Goal: Find specific page/section: Find specific page/section

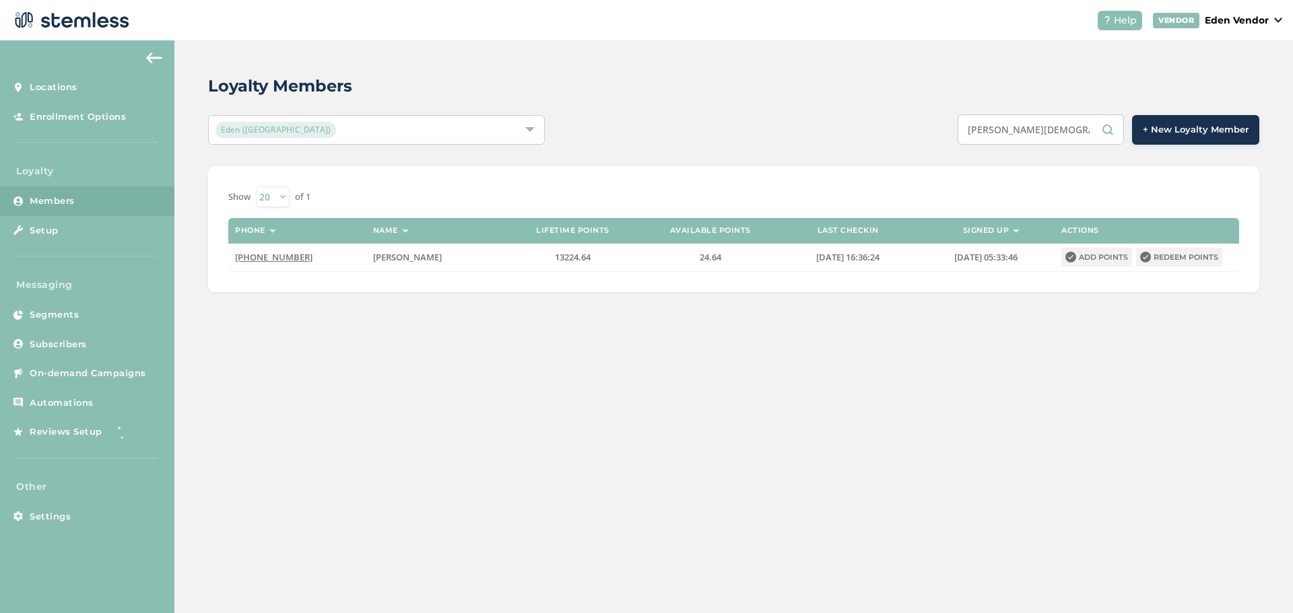
drag, startPoint x: 1073, startPoint y: 135, endPoint x: 1089, endPoint y: 140, distance: 17.5
click at [1089, 140] on input "[PERSON_NAME][DEMOGRAPHIC_DATA]" at bounding box center [1040, 129] width 166 height 30
click at [1081, 139] on input "[PERSON_NAME] stia" at bounding box center [1040, 129] width 166 height 30
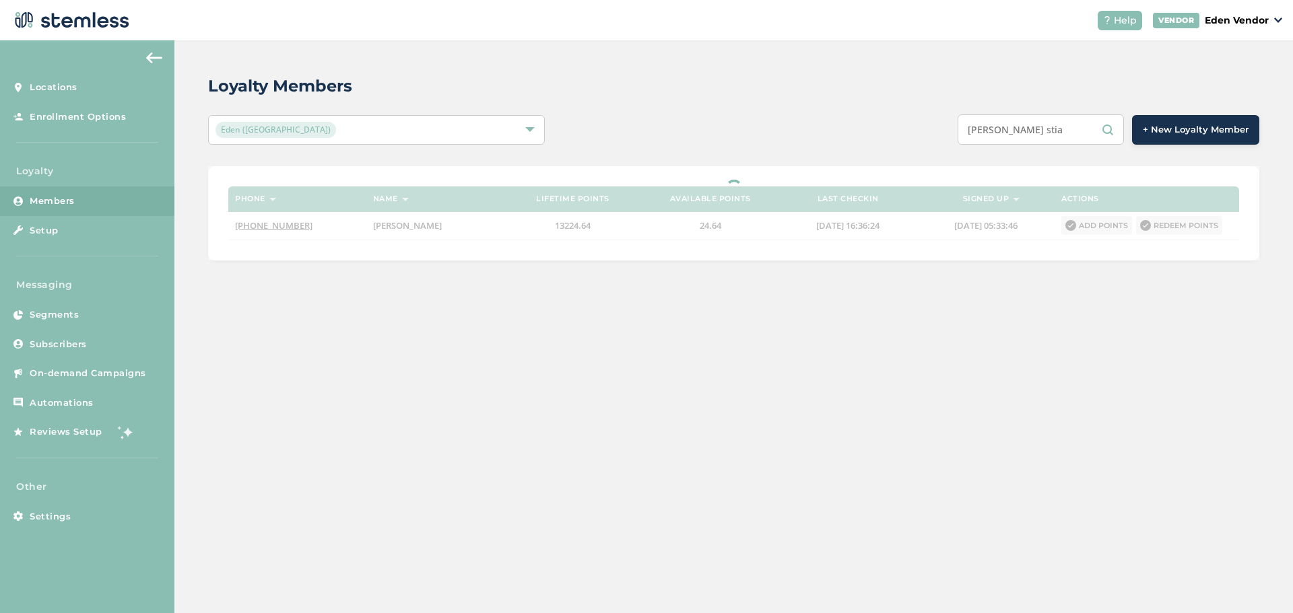
drag, startPoint x: 1071, startPoint y: 139, endPoint x: 984, endPoint y: 144, distance: 87.0
click at [984, 144] on input "[PERSON_NAME] stia" at bounding box center [1040, 129] width 166 height 30
paste input "[PERSON_NAME]"
type input "J"
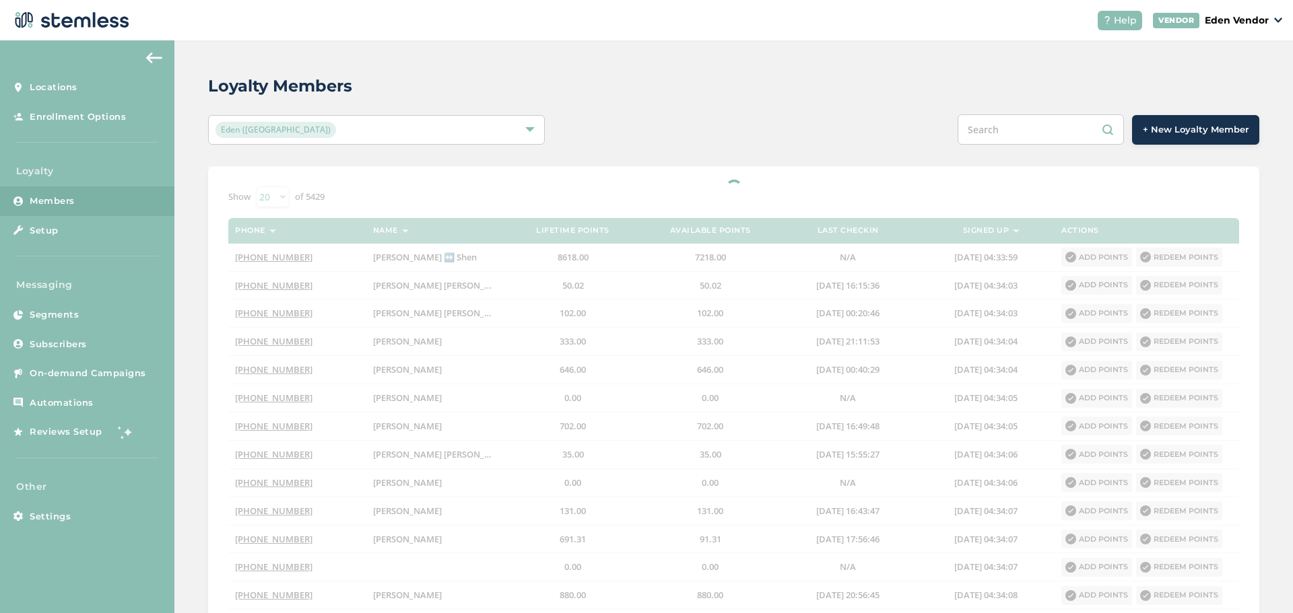
paste input "[PERSON_NAME] [PERSON_NAME]"
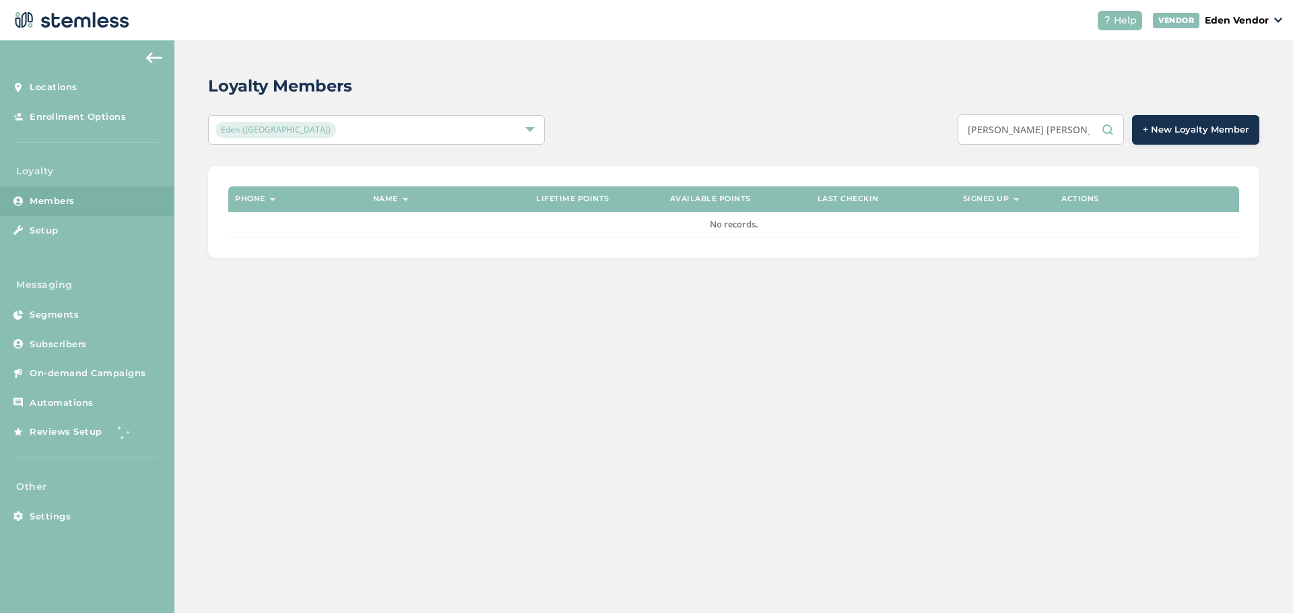
drag, startPoint x: 1088, startPoint y: 133, endPoint x: 950, endPoint y: 139, distance: 138.1
click at [950, 139] on div "[PERSON_NAME] [PERSON_NAME] + New Loyalty Member" at bounding box center [952, 129] width 613 height 30
type input "r"
click at [1026, 129] on input "r" at bounding box center [1040, 129] width 166 height 30
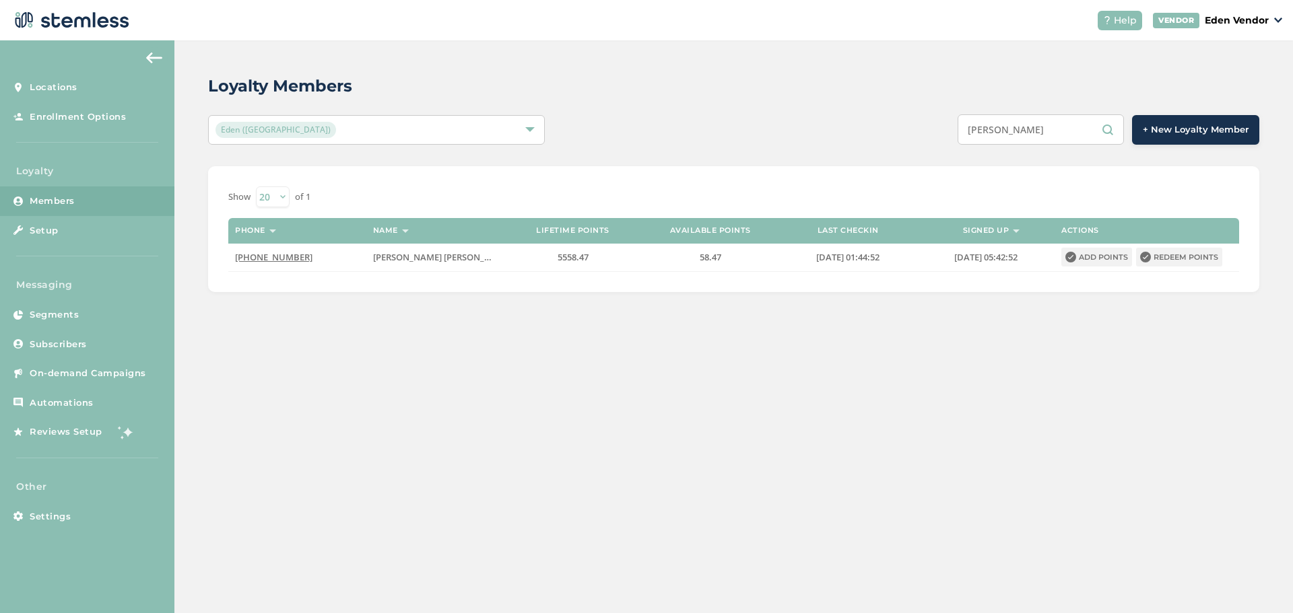
type input "[PERSON_NAME]"
